Goal: Information Seeking & Learning: Compare options

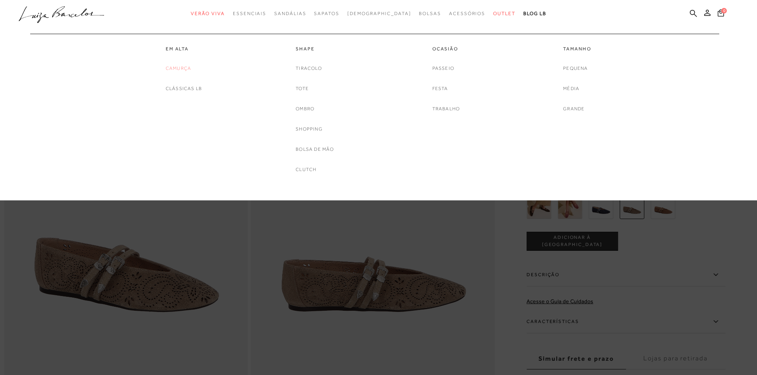
click at [177, 69] on link "Camurça" at bounding box center [178, 68] width 25 height 8
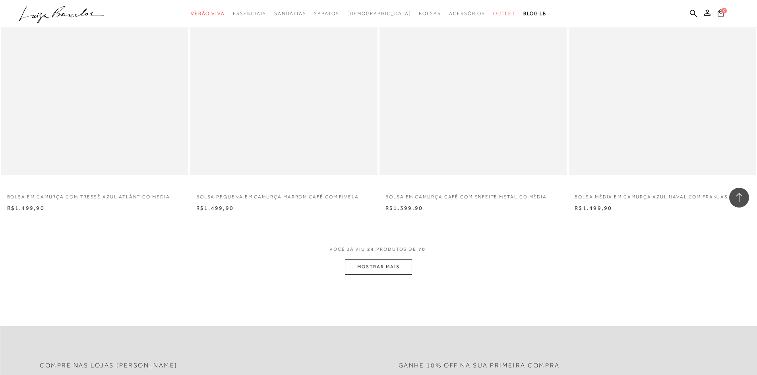
scroll to position [1827, 0]
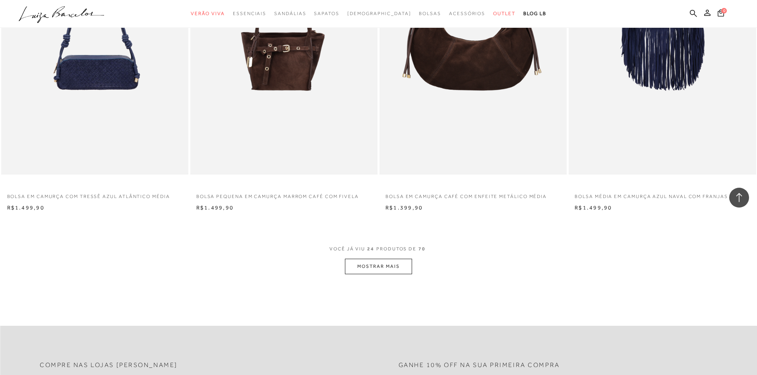
click at [392, 270] on button "MOSTRAR MAIS" at bounding box center [378, 266] width 67 height 15
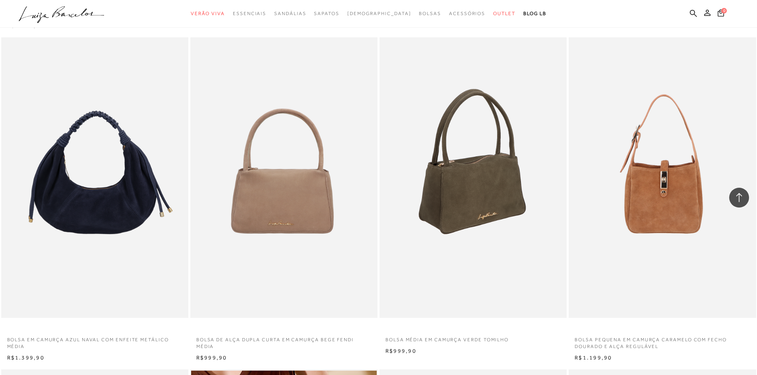
scroll to position [2343, 0]
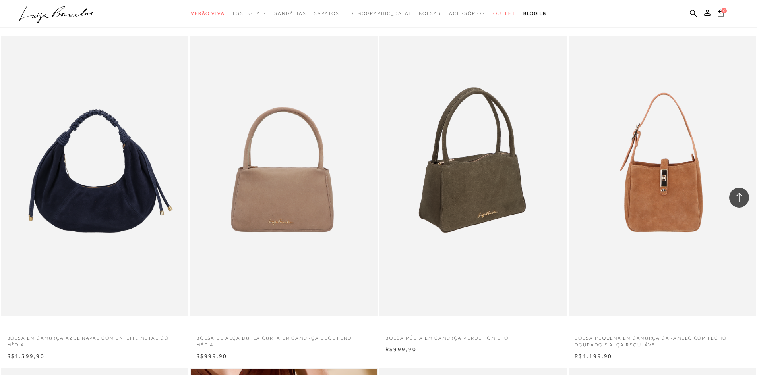
click at [475, 185] on img at bounding box center [473, 176] width 186 height 281
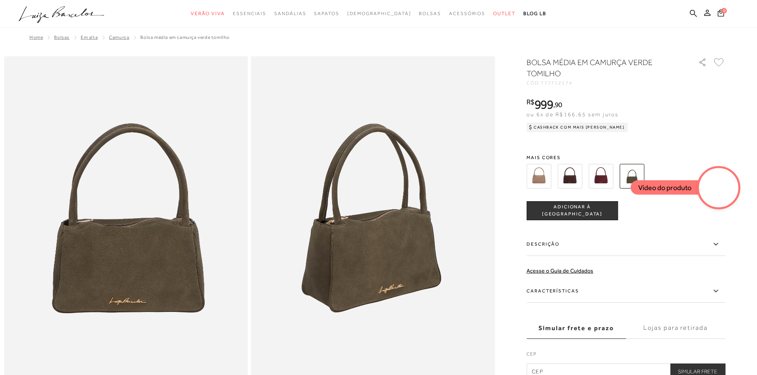
click at [725, 183] on video at bounding box center [718, 187] width 37 height 37
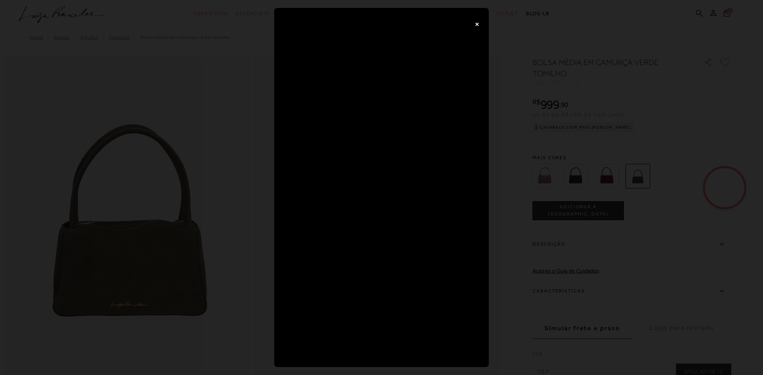
click at [474, 25] on button "×" at bounding box center [477, 24] width 16 height 16
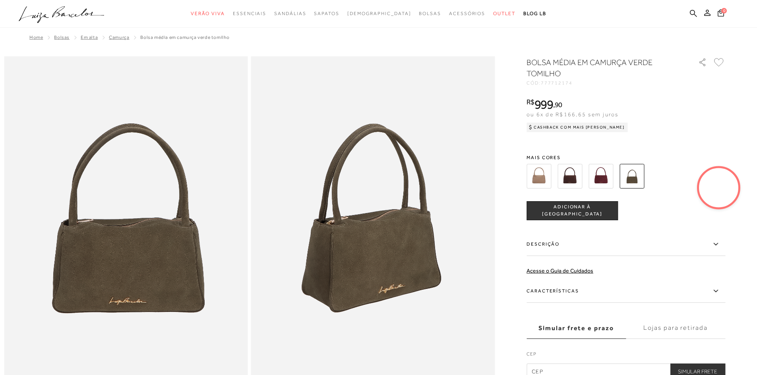
click at [568, 178] on img at bounding box center [569, 176] width 25 height 25
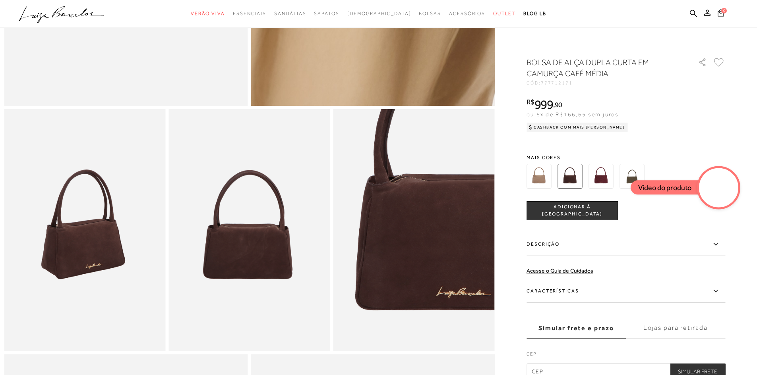
scroll to position [318, 0]
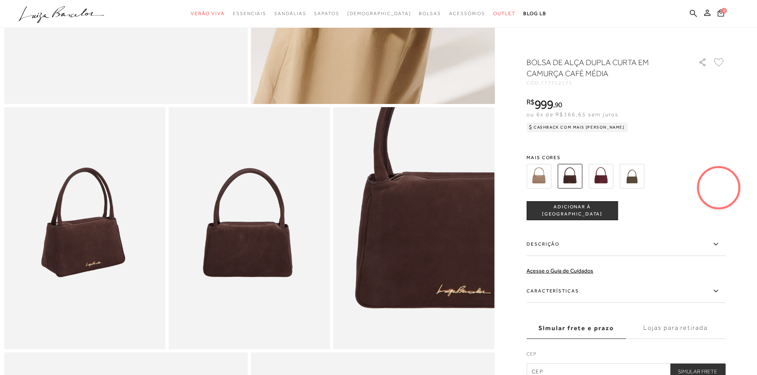
click at [719, 185] on video at bounding box center [718, 187] width 37 height 37
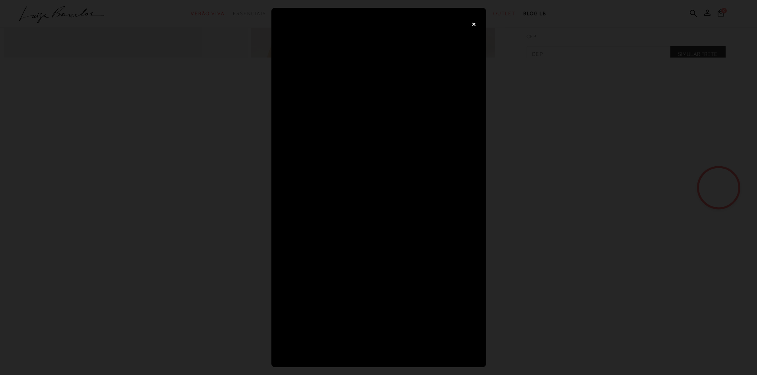
scroll to position [0, 0]
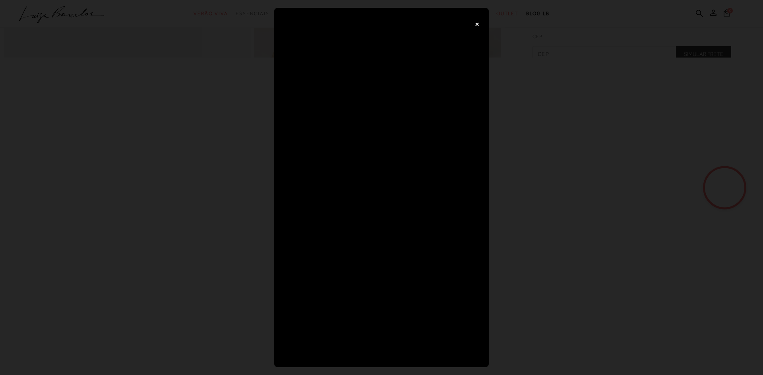
click at [649, 29] on div "×" at bounding box center [381, 187] width 763 height 375
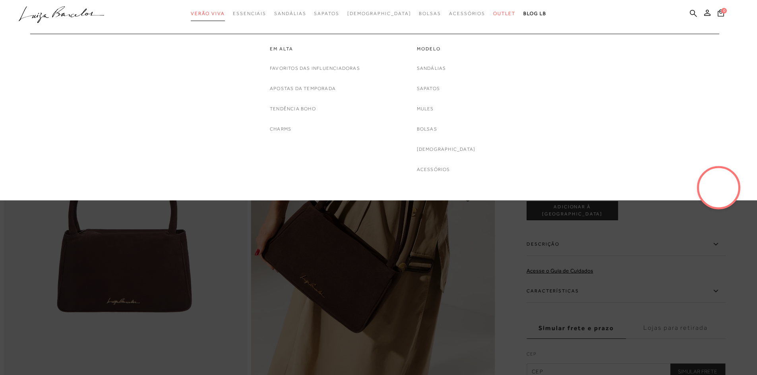
click at [225, 12] on span "Verão Viva" at bounding box center [208, 14] width 34 height 6
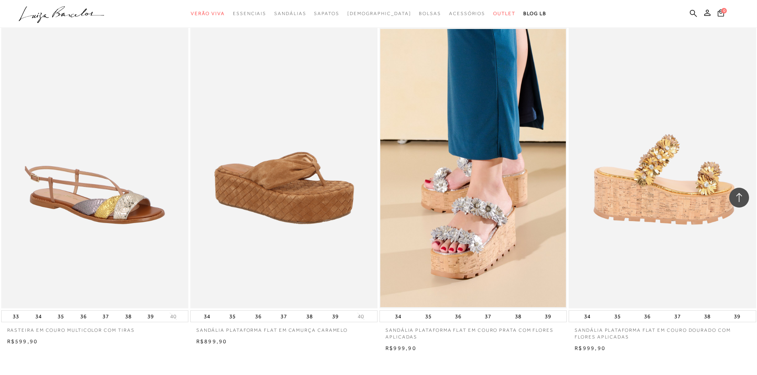
scroll to position [1827, 0]
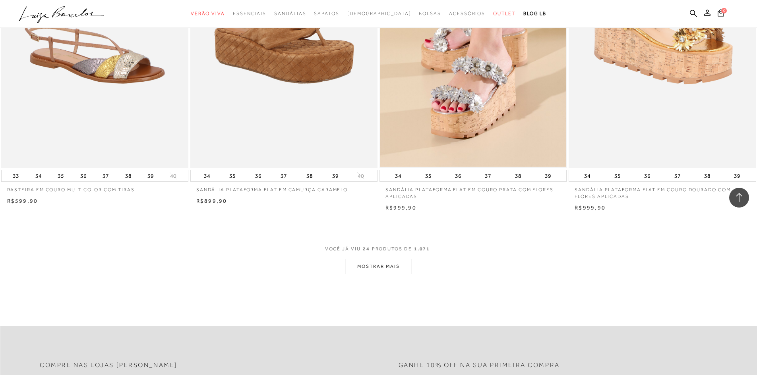
click at [379, 274] on button "MOSTRAR MAIS" at bounding box center [378, 266] width 67 height 15
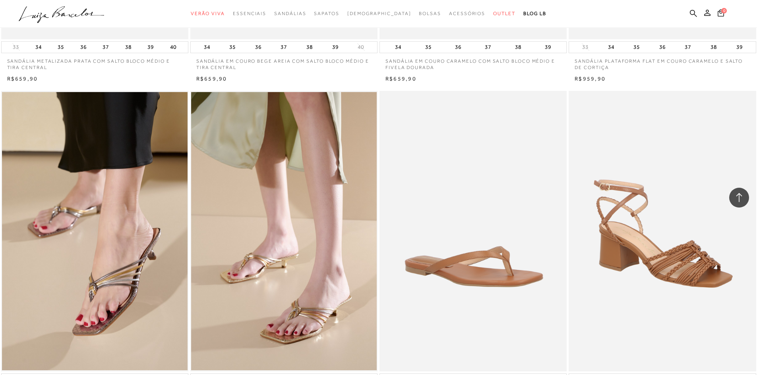
scroll to position [3813, 0]
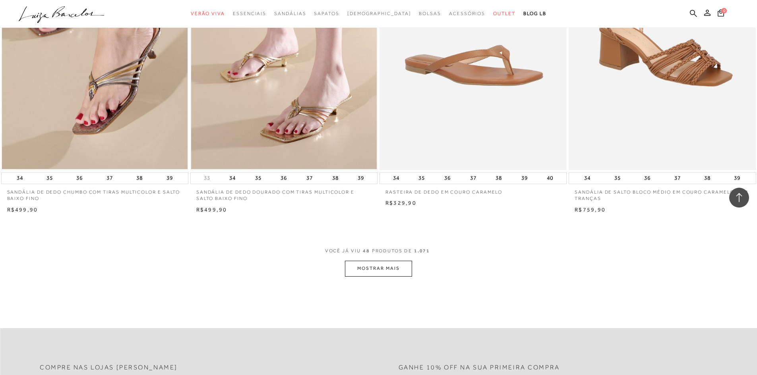
click at [381, 276] on button "MOSTRAR MAIS" at bounding box center [378, 268] width 67 height 15
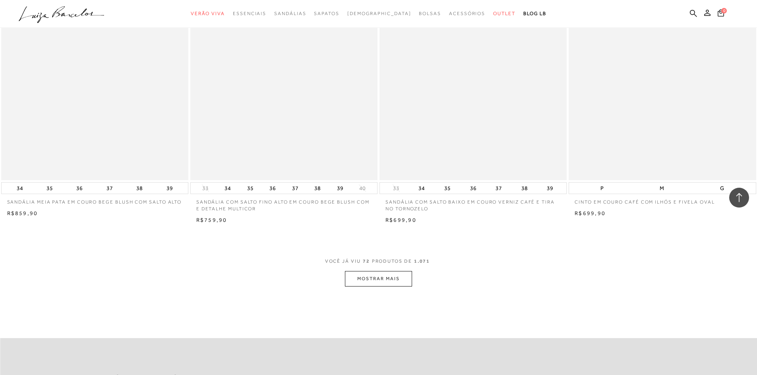
scroll to position [5799, 0]
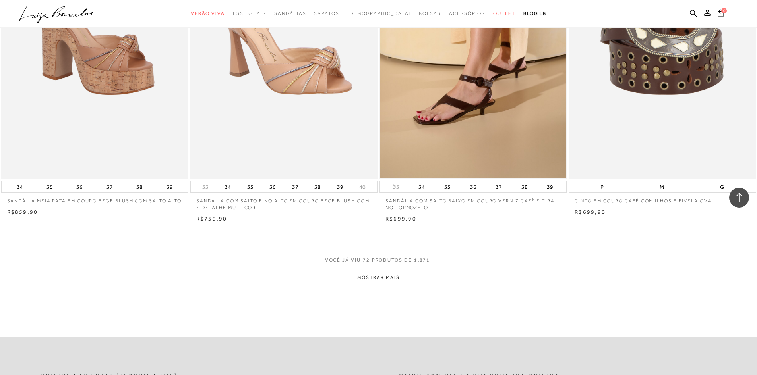
click at [379, 286] on button "MOSTRAR MAIS" at bounding box center [378, 277] width 67 height 15
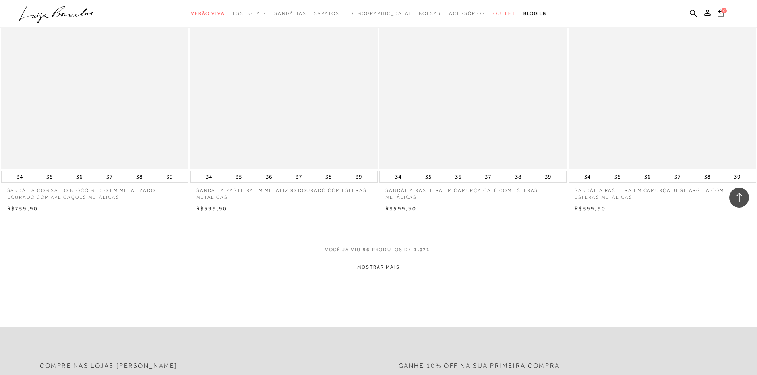
scroll to position [7825, 0]
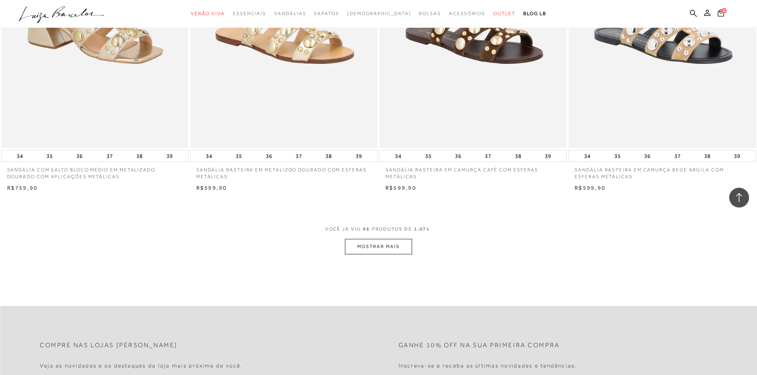
click at [389, 255] on button "MOSTRAR MAIS" at bounding box center [378, 246] width 67 height 15
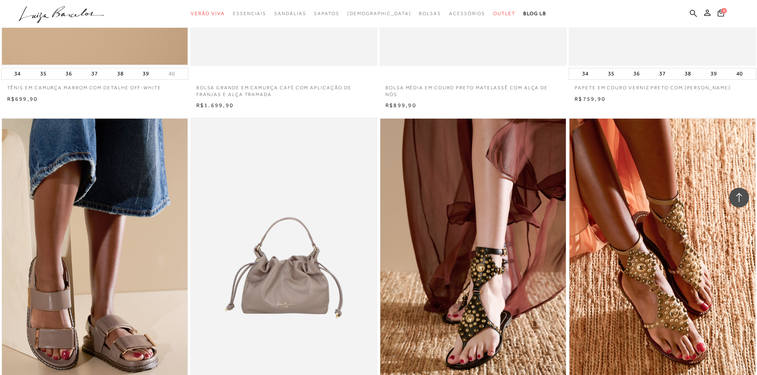
scroll to position [9731, 0]
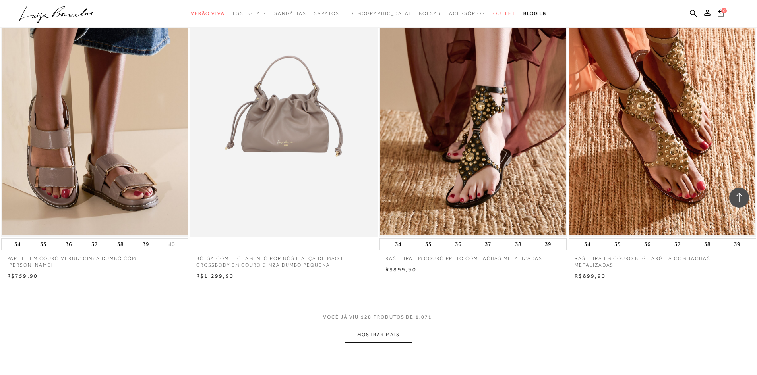
click at [373, 343] on button "MOSTRAR MAIS" at bounding box center [378, 334] width 67 height 15
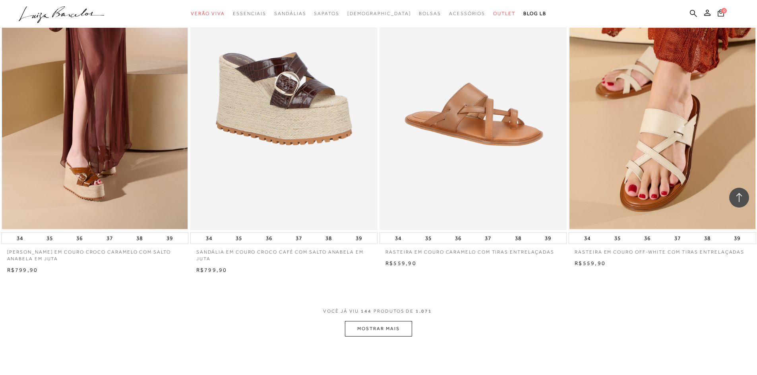
scroll to position [11757, 0]
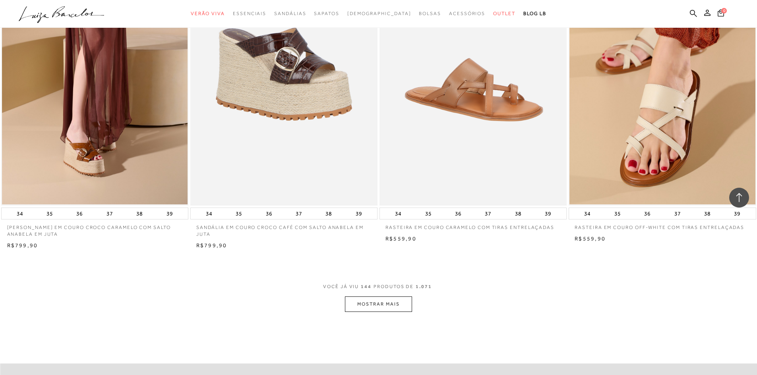
click at [392, 309] on button "MOSTRAR MAIS" at bounding box center [378, 304] width 67 height 15
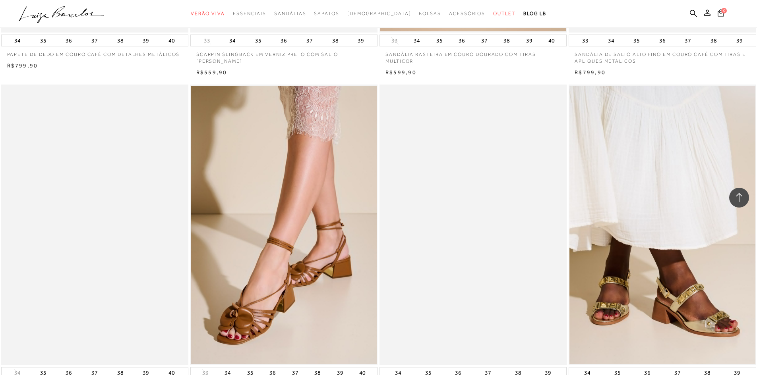
scroll to position [13743, 0]
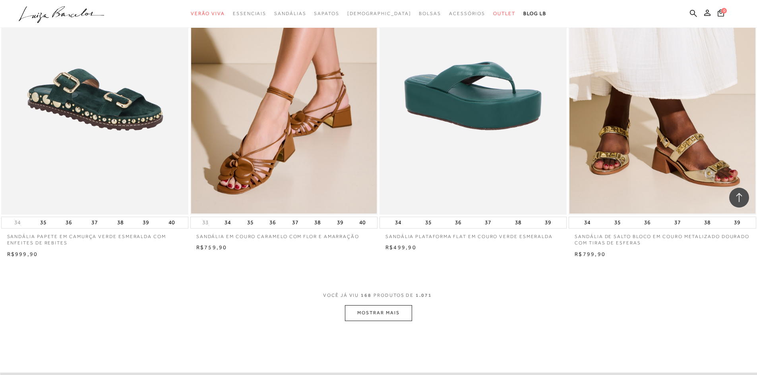
click at [376, 319] on button "MOSTRAR MAIS" at bounding box center [378, 312] width 67 height 15
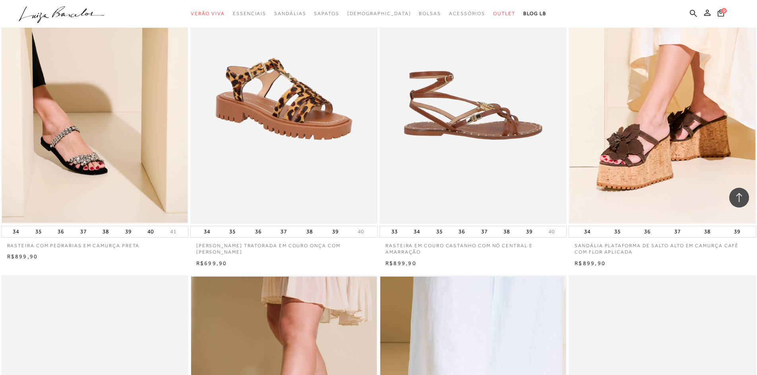
scroll to position [14061, 0]
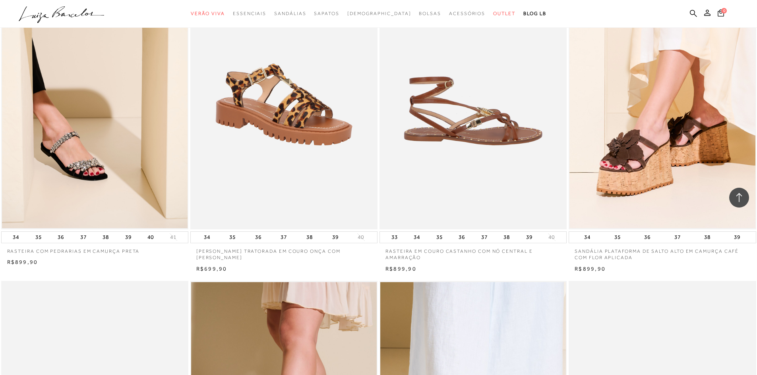
click at [453, 175] on img at bounding box center [473, 89] width 186 height 281
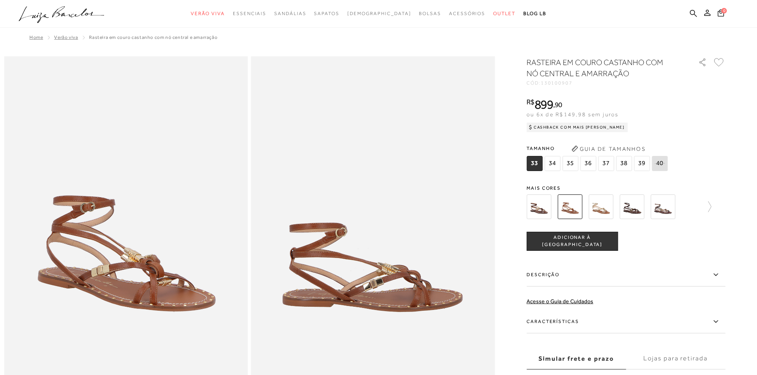
click at [540, 205] on img at bounding box center [538, 207] width 25 height 25
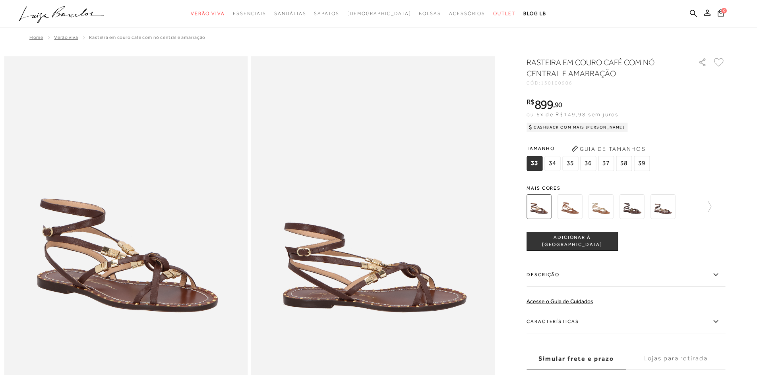
click at [568, 204] on img at bounding box center [569, 207] width 25 height 25
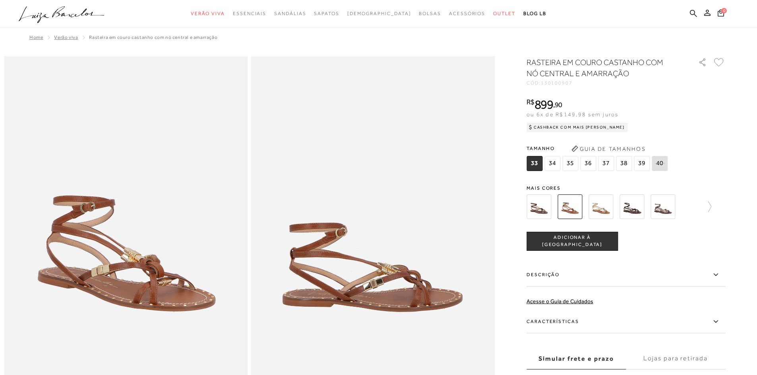
click at [598, 206] on img at bounding box center [600, 207] width 25 height 25
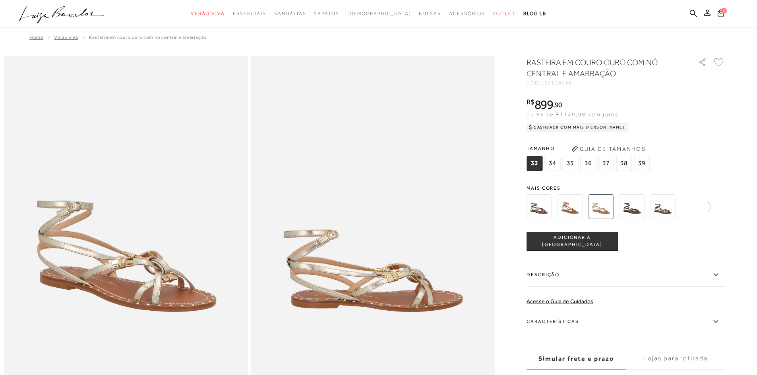
click at [634, 205] on img at bounding box center [631, 207] width 25 height 25
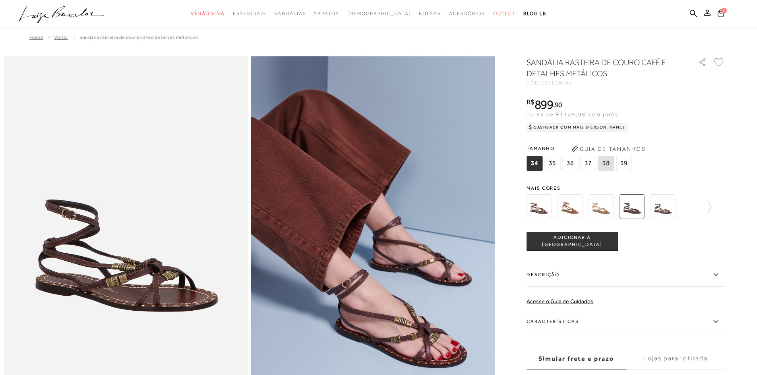
click at [664, 209] on img at bounding box center [662, 207] width 25 height 25
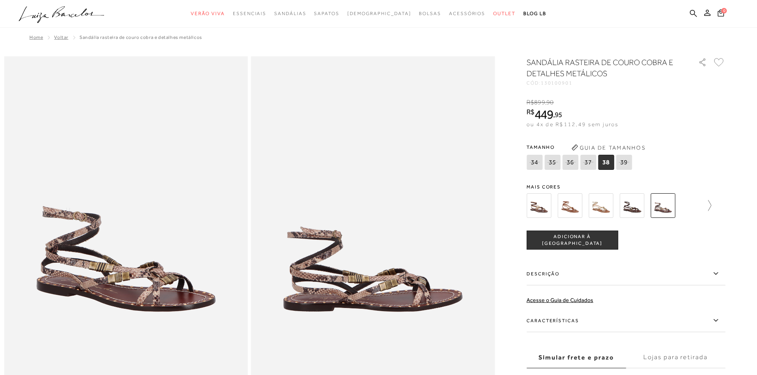
click at [711, 206] on icon at bounding box center [705, 205] width 11 height 11
click at [585, 202] on img at bounding box center [583, 205] width 25 height 25
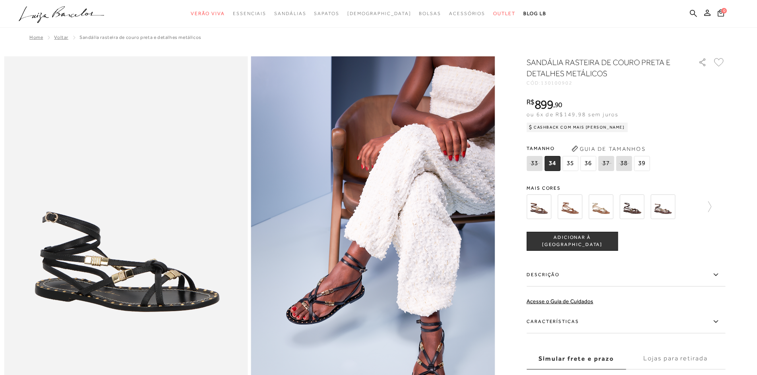
click at [606, 209] on img at bounding box center [600, 207] width 25 height 25
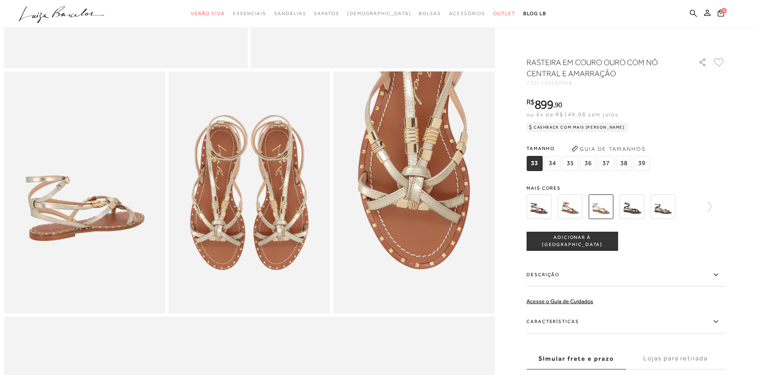
scroll to position [397, 0]
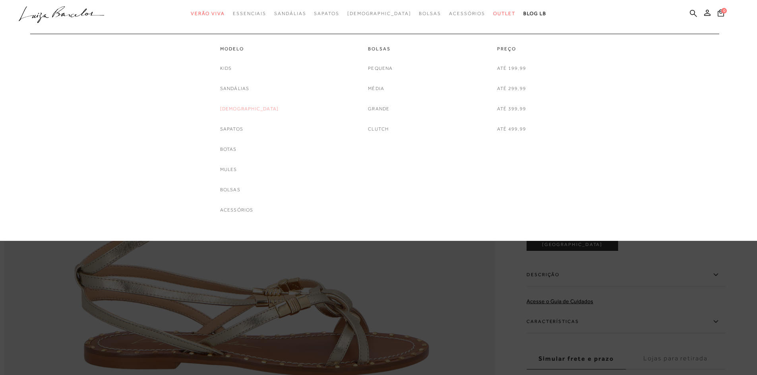
click at [245, 110] on link "[DEMOGRAPHIC_DATA]" at bounding box center [249, 109] width 59 height 8
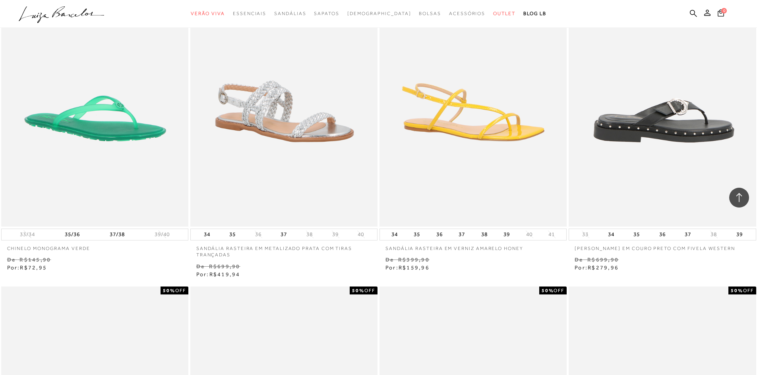
scroll to position [675, 0]
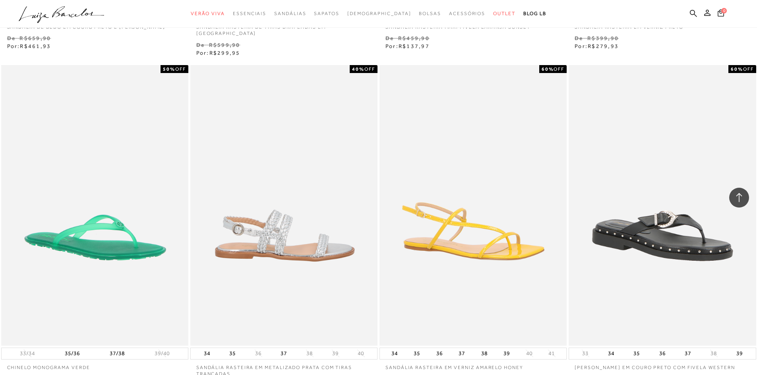
click at [314, 239] on img at bounding box center [284, 205] width 186 height 281
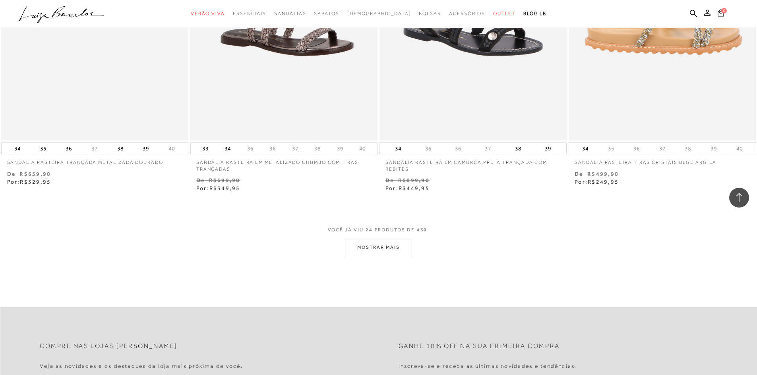
scroll to position [1907, 0]
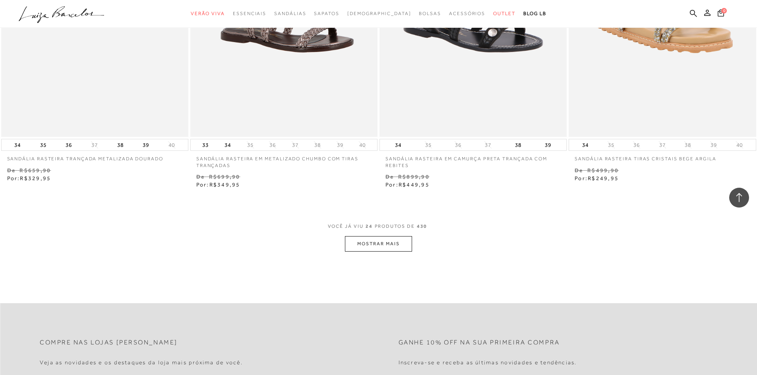
click at [367, 236] on button "MOSTRAR MAIS" at bounding box center [378, 243] width 67 height 15
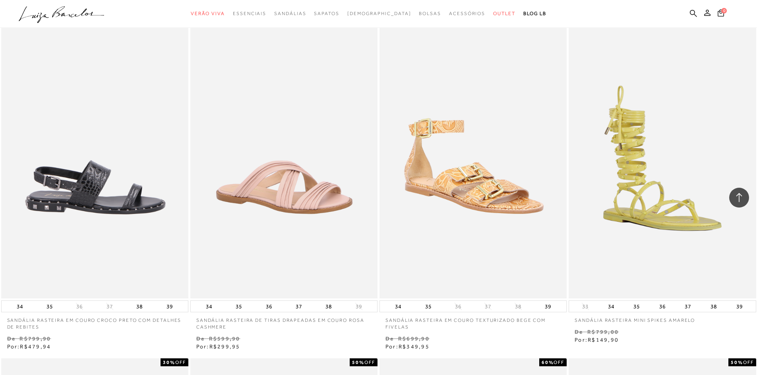
scroll to position [2105, 0]
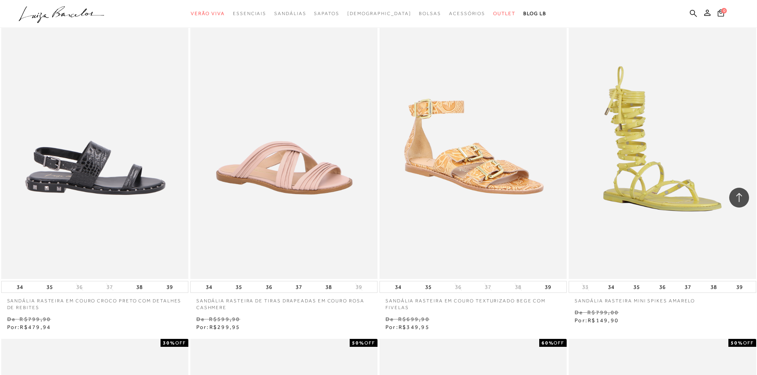
click at [100, 162] on img at bounding box center [95, 138] width 186 height 281
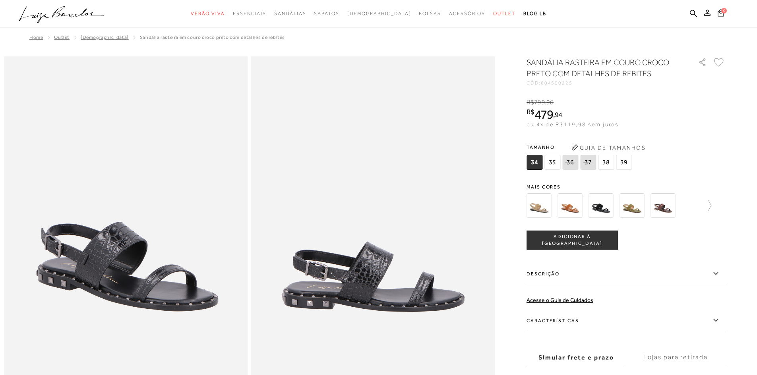
click at [539, 209] on img at bounding box center [538, 205] width 25 height 25
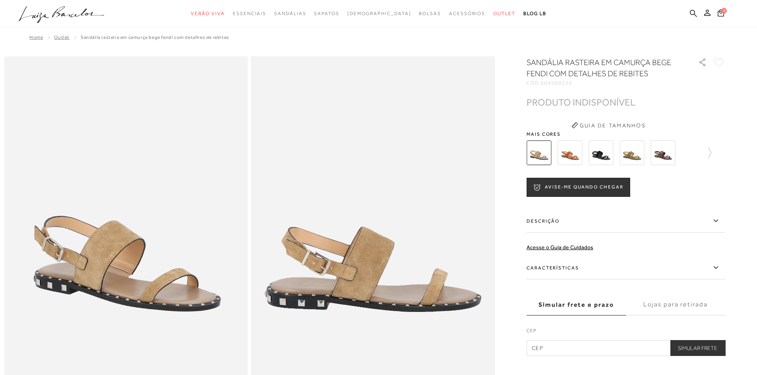
click at [577, 156] on img at bounding box center [569, 153] width 25 height 25
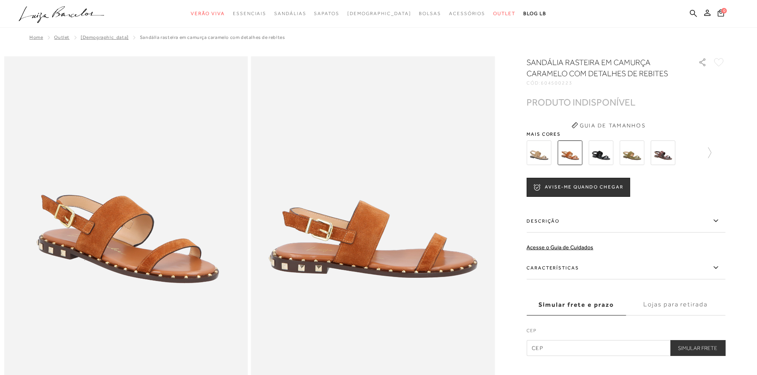
click at [609, 156] on img at bounding box center [600, 153] width 25 height 25
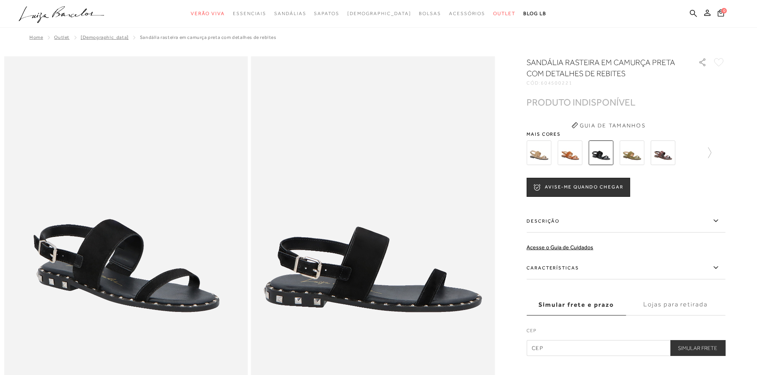
click at [637, 154] on img at bounding box center [631, 153] width 25 height 25
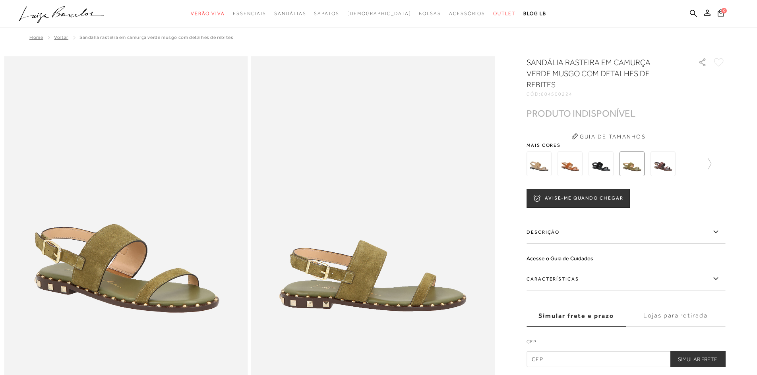
click at [668, 157] on img at bounding box center [662, 164] width 25 height 25
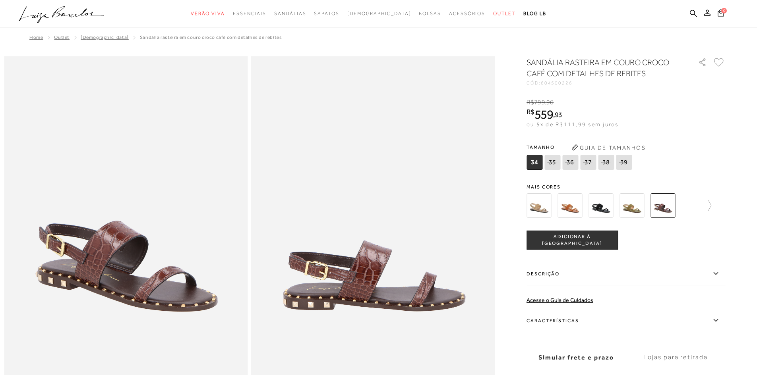
click at [715, 205] on div at bounding box center [625, 205] width 199 height 29
click at [538, 202] on img at bounding box center [538, 205] width 25 height 25
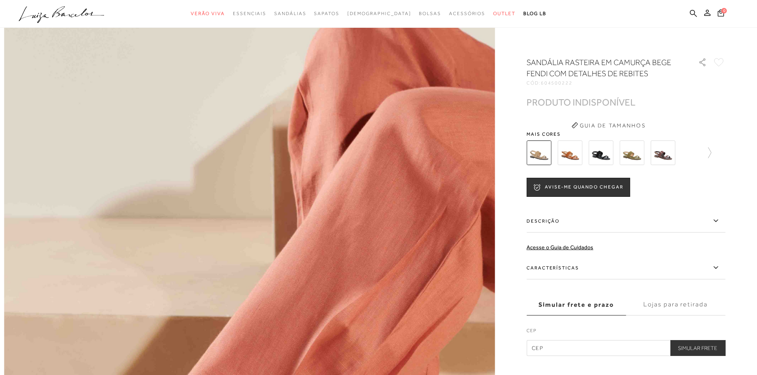
scroll to position [993, 0]
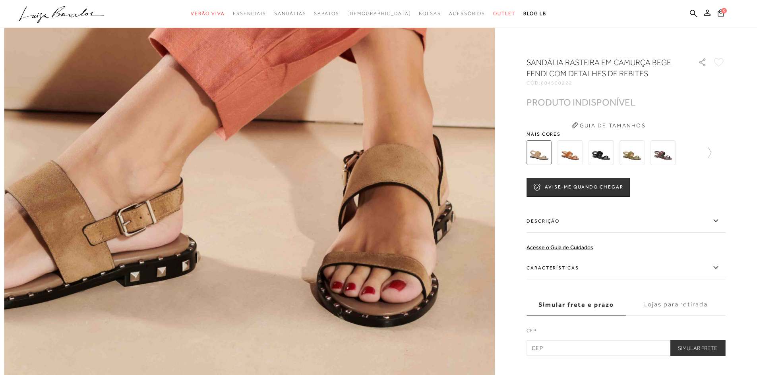
scroll to position [1033, 0]
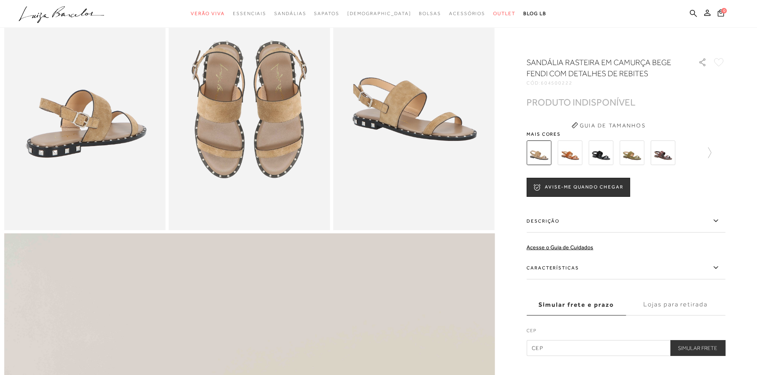
scroll to position [397, 0]
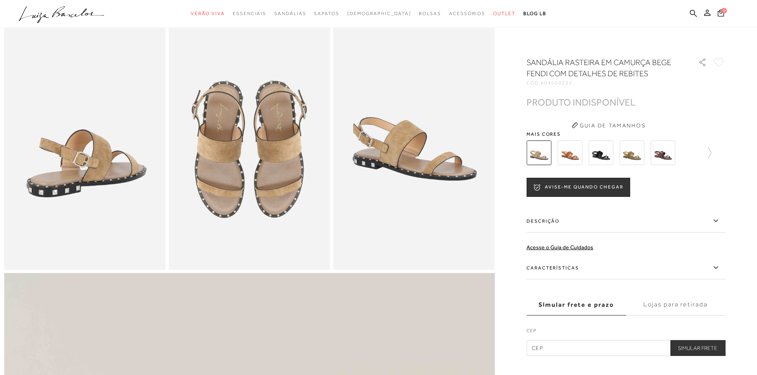
click at [578, 155] on img at bounding box center [569, 153] width 25 height 25
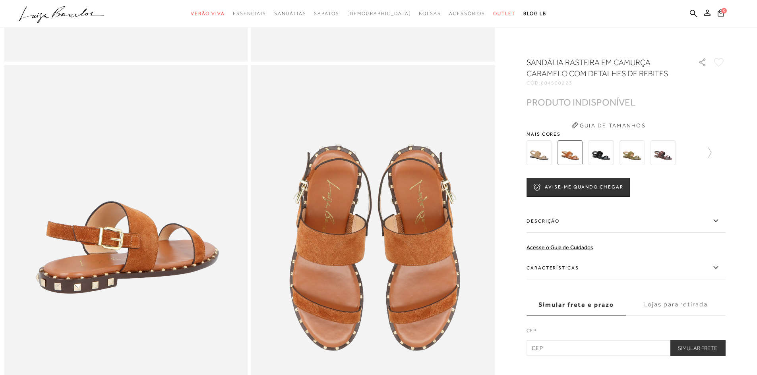
scroll to position [357, 0]
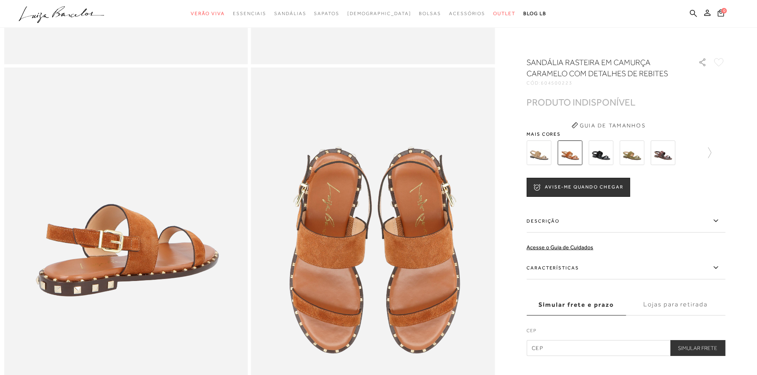
click at [543, 153] on img at bounding box center [538, 153] width 25 height 25
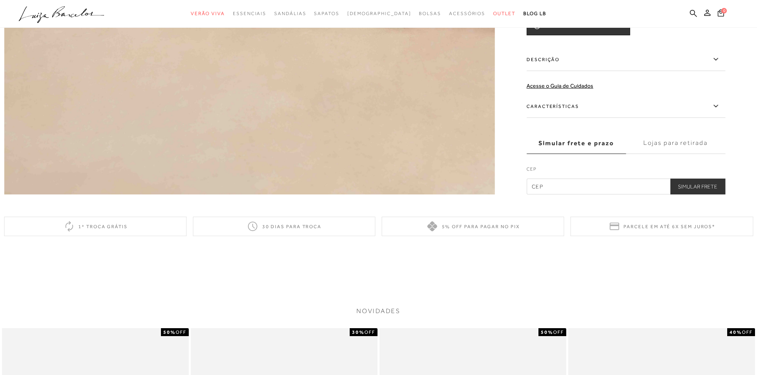
scroll to position [1246, 0]
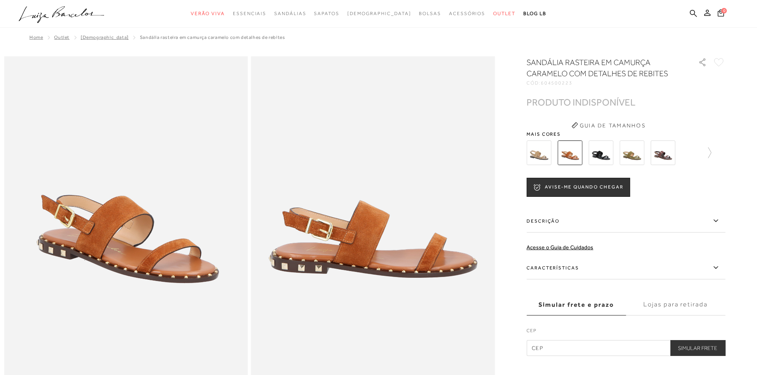
click at [637, 156] on img at bounding box center [631, 153] width 25 height 25
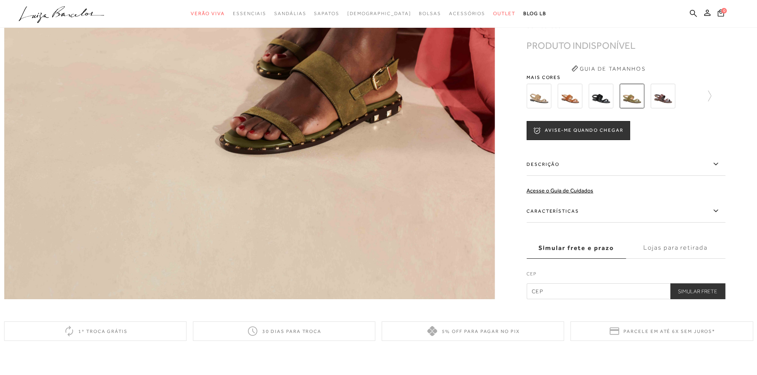
scroll to position [1109, 0]
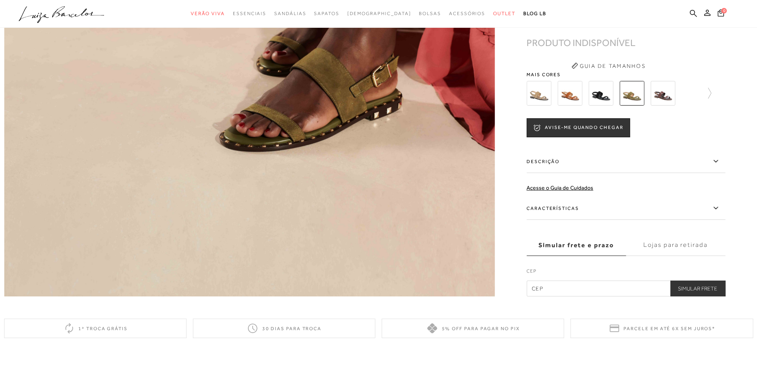
click at [669, 106] on img at bounding box center [662, 93] width 25 height 25
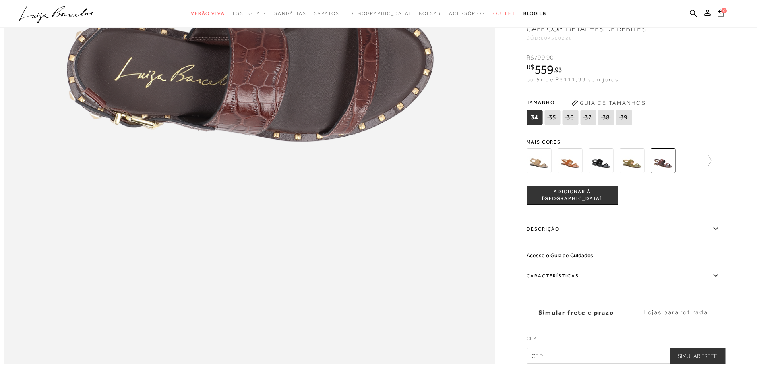
scroll to position [1024, 0]
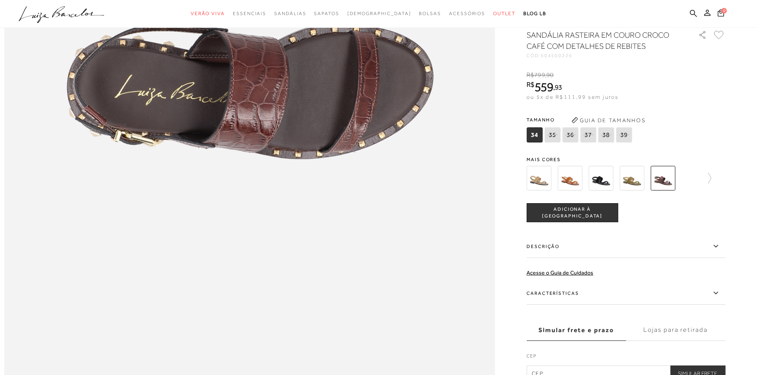
click at [638, 191] on img at bounding box center [631, 178] width 25 height 25
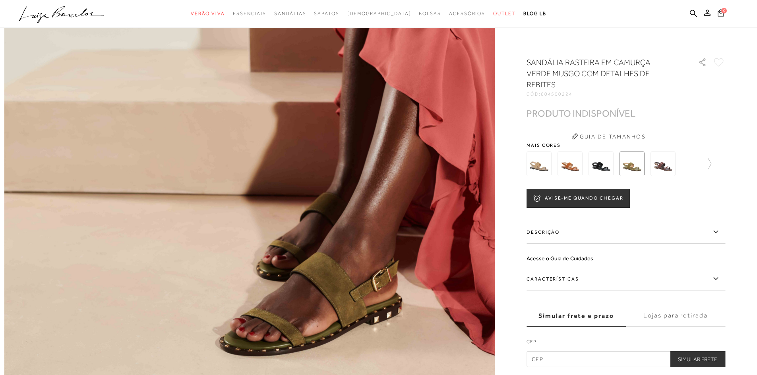
scroll to position [947, 0]
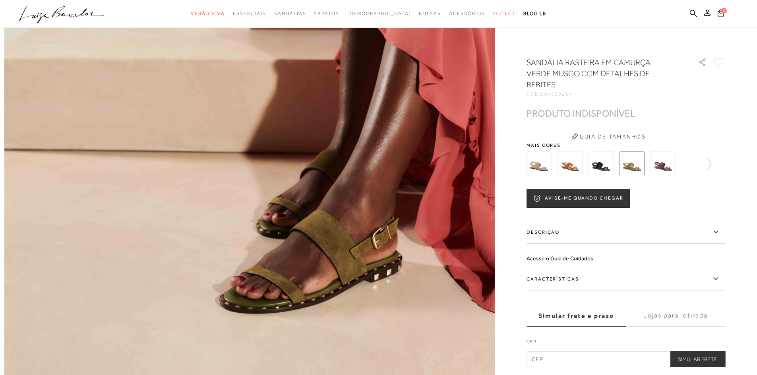
click at [603, 153] on img at bounding box center [600, 164] width 25 height 25
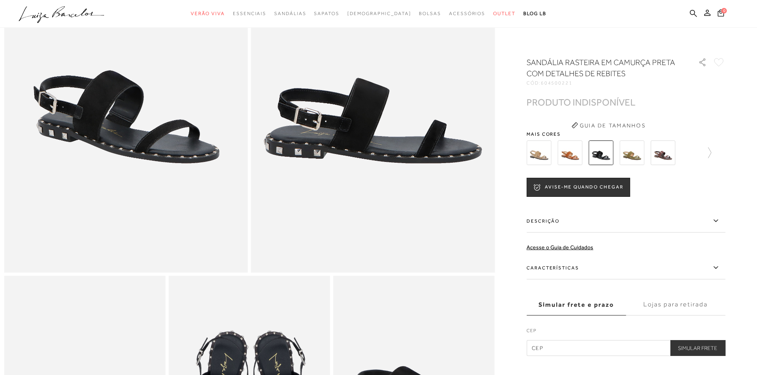
scroll to position [127, 0]
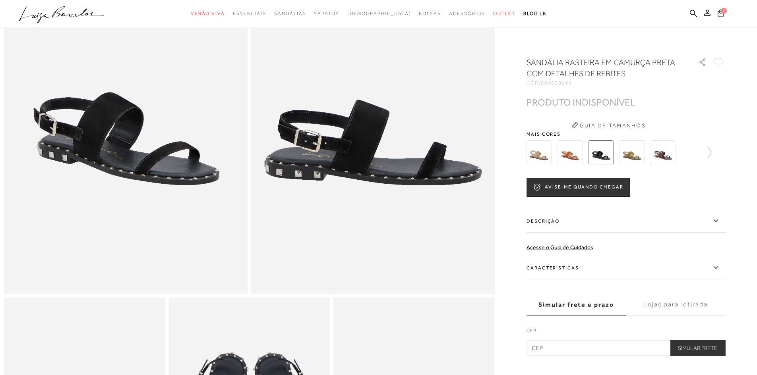
click at [543, 152] on img at bounding box center [538, 153] width 25 height 25
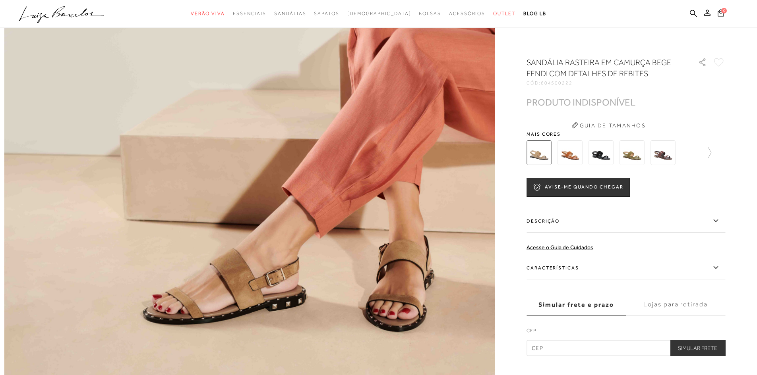
scroll to position [926, 0]
